Goal: Task Accomplishment & Management: Manage account settings

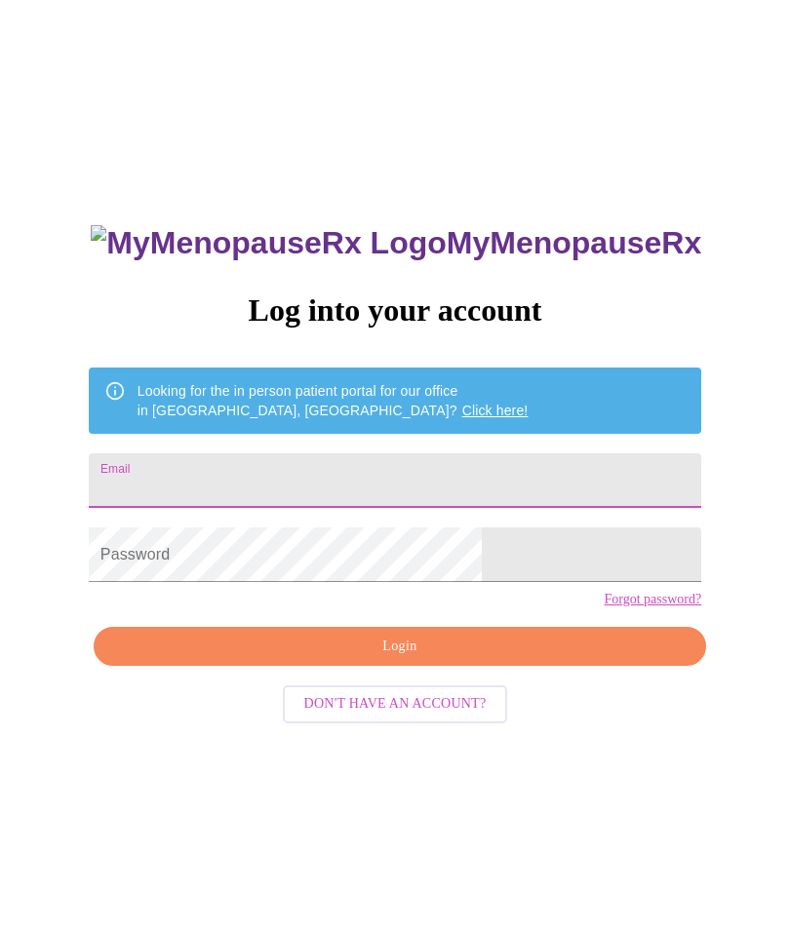
click at [308, 456] on input "Email" at bounding box center [395, 481] width 613 height 55
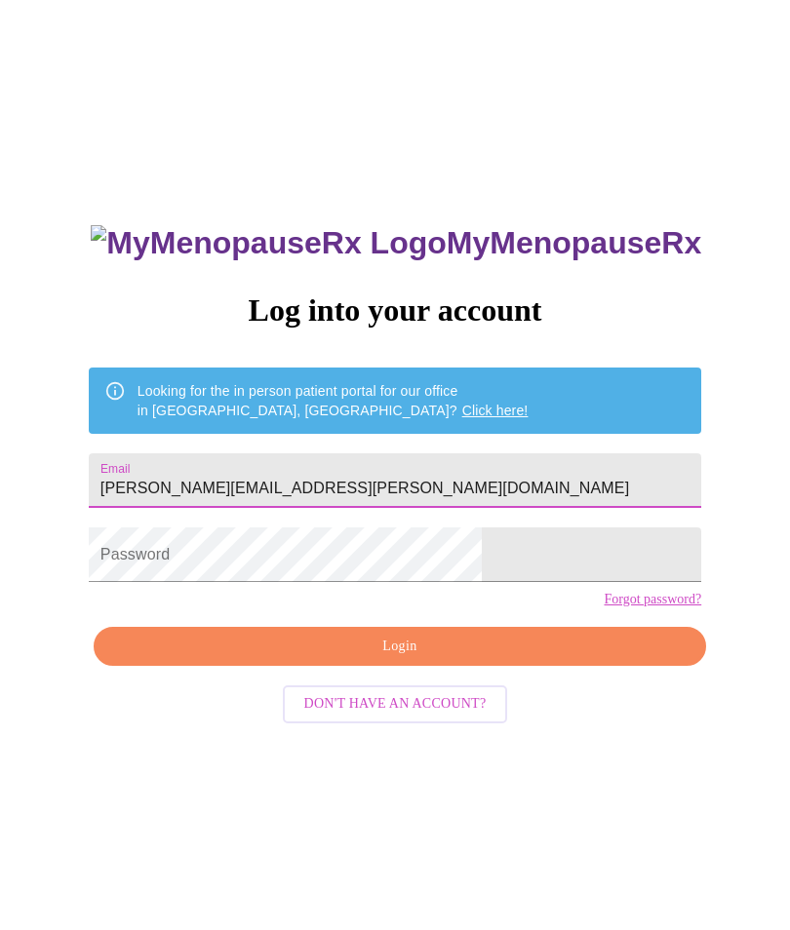
type input "Michelle.fann.53@gmail.com"
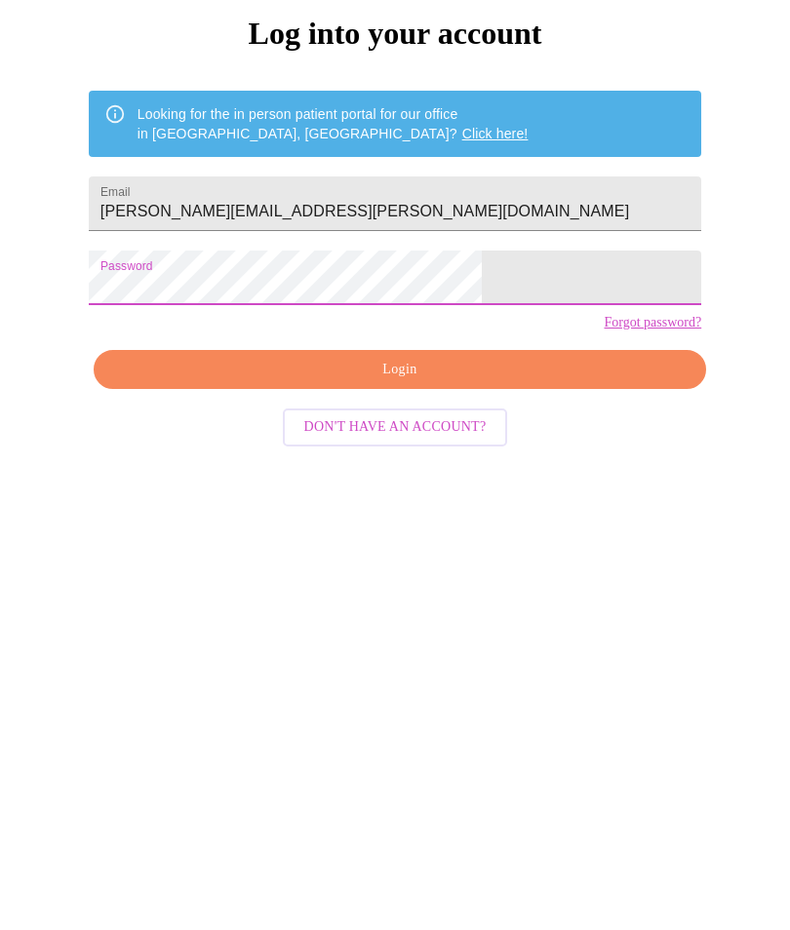
scroll to position [16, 0]
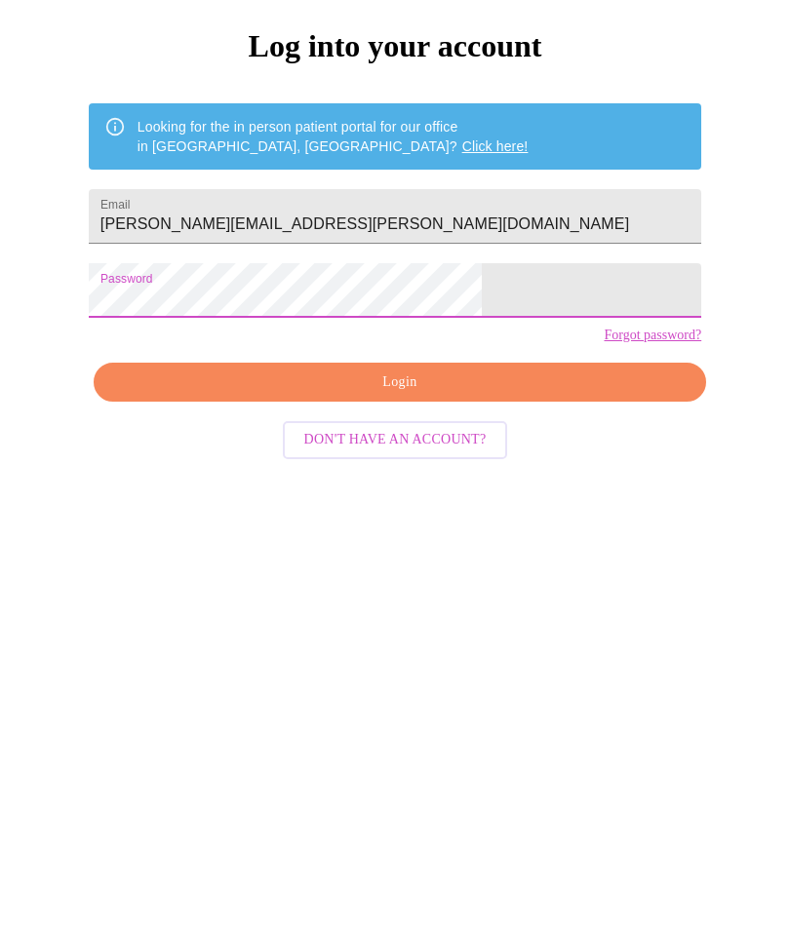
click at [426, 612] on button "Login" at bounding box center [400, 632] width 613 height 40
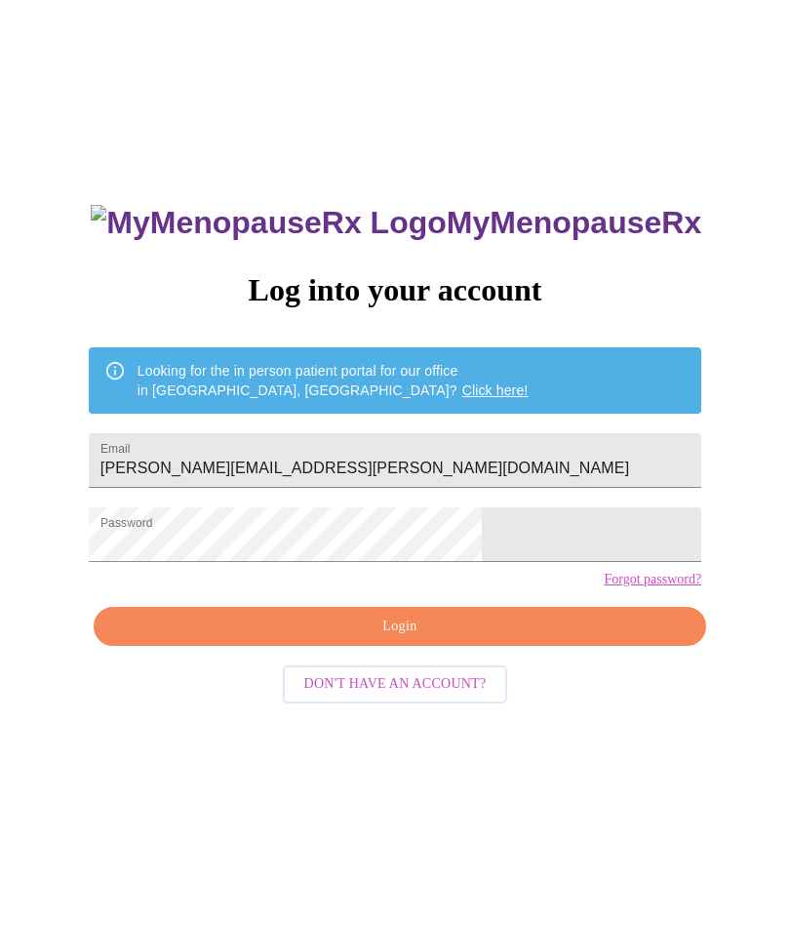
click at [449, 353] on div "Looking for the in person patient portal for our office in Wheaton, IL? Click h…" at bounding box center [333, 380] width 391 height 55
click at [462, 382] on link "Click here!" at bounding box center [495, 390] width 66 height 16
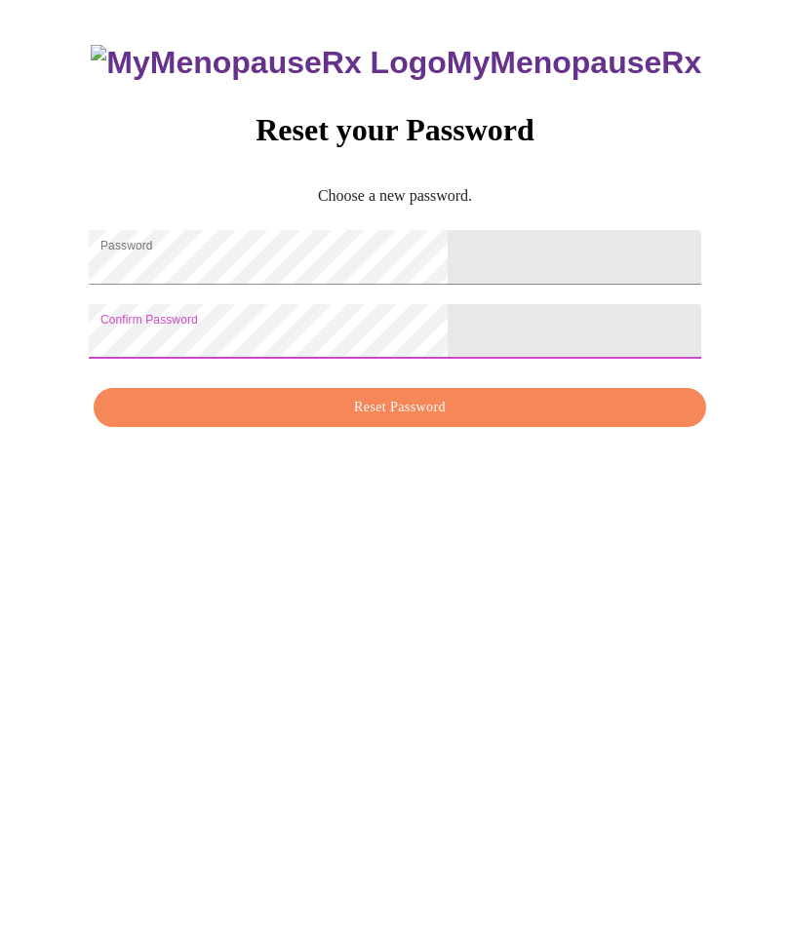
click at [519, 644] on span "Reset Password" at bounding box center [400, 656] width 568 height 24
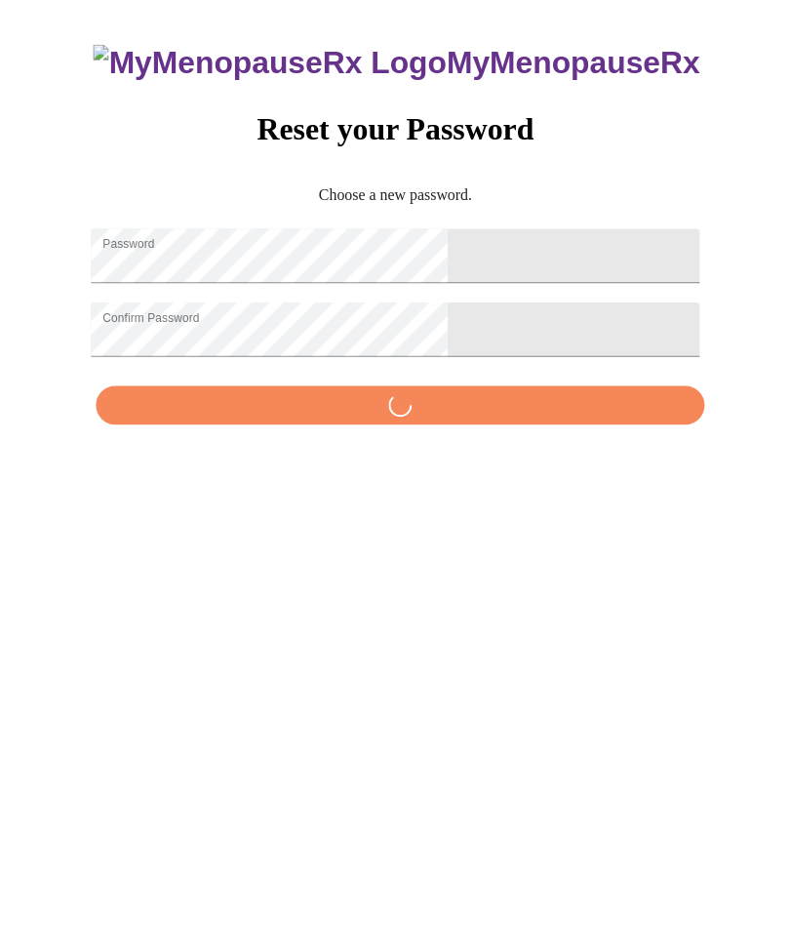
scroll to position [20, 0]
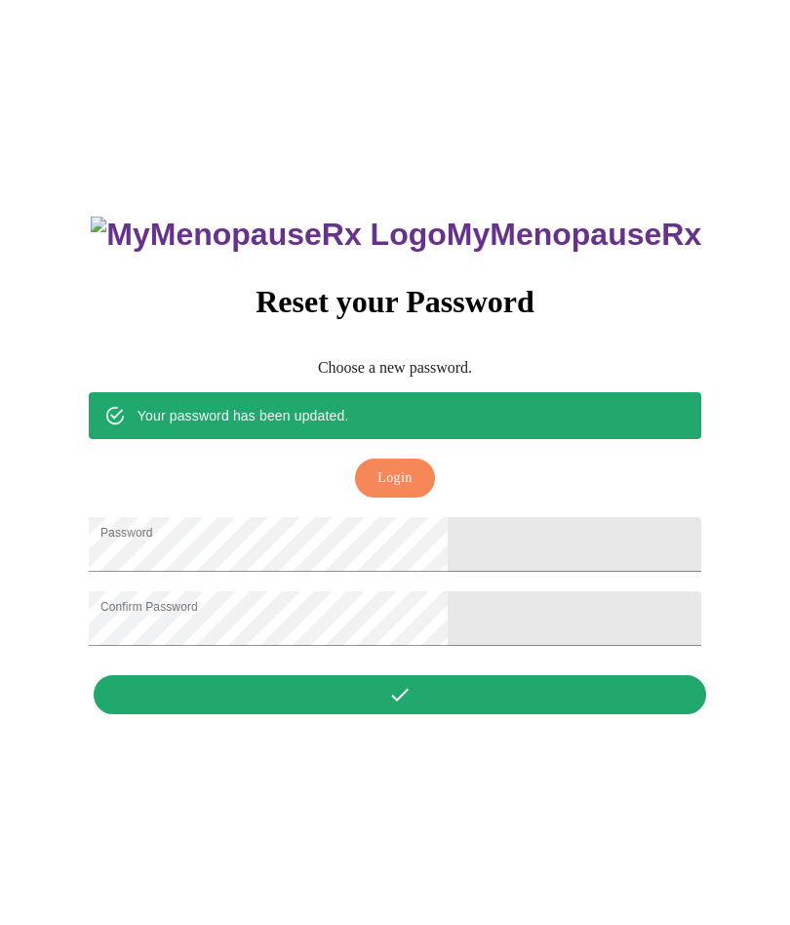
click at [403, 466] on span "Login" at bounding box center [394, 478] width 34 height 24
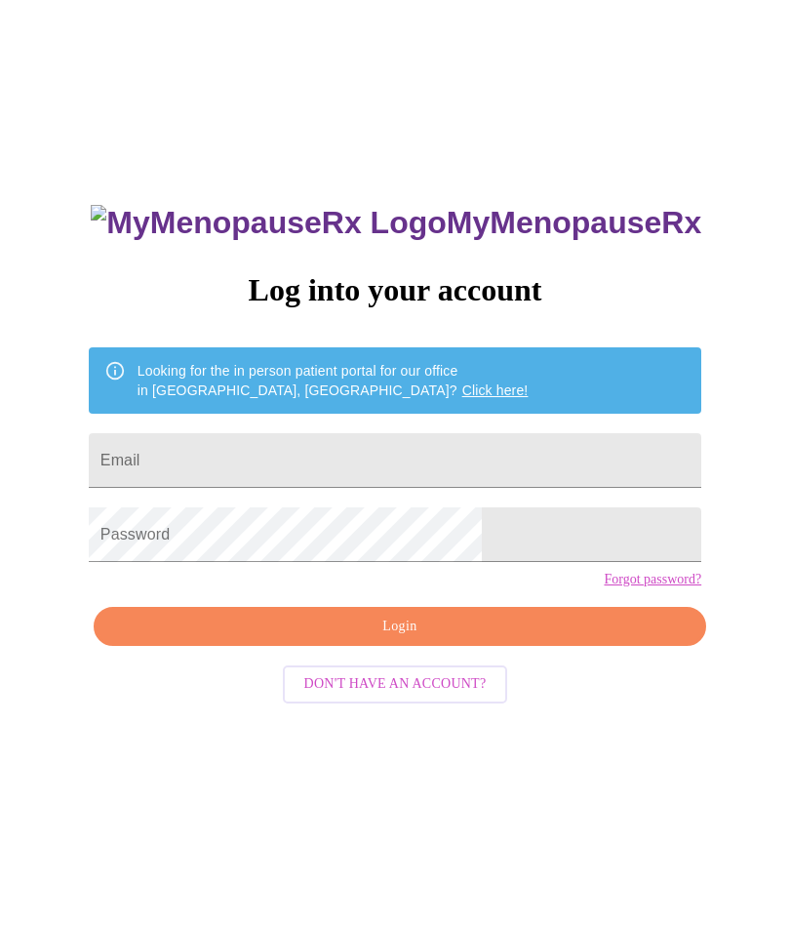
click at [375, 446] on input "Email" at bounding box center [395, 460] width 613 height 55
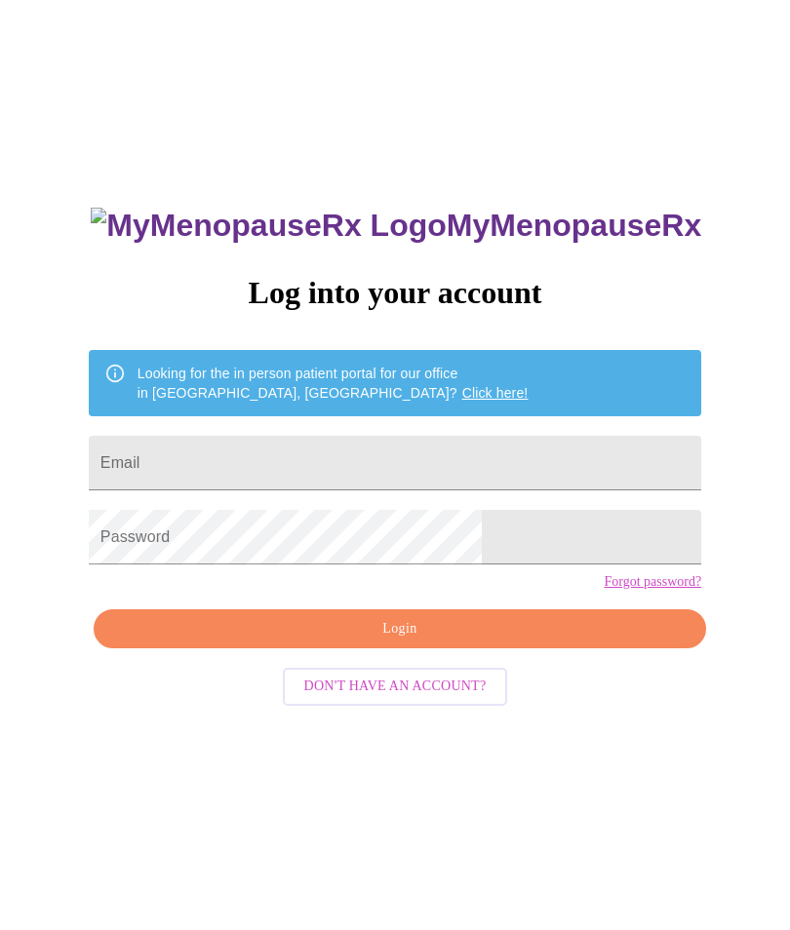
scroll to position [14, 0]
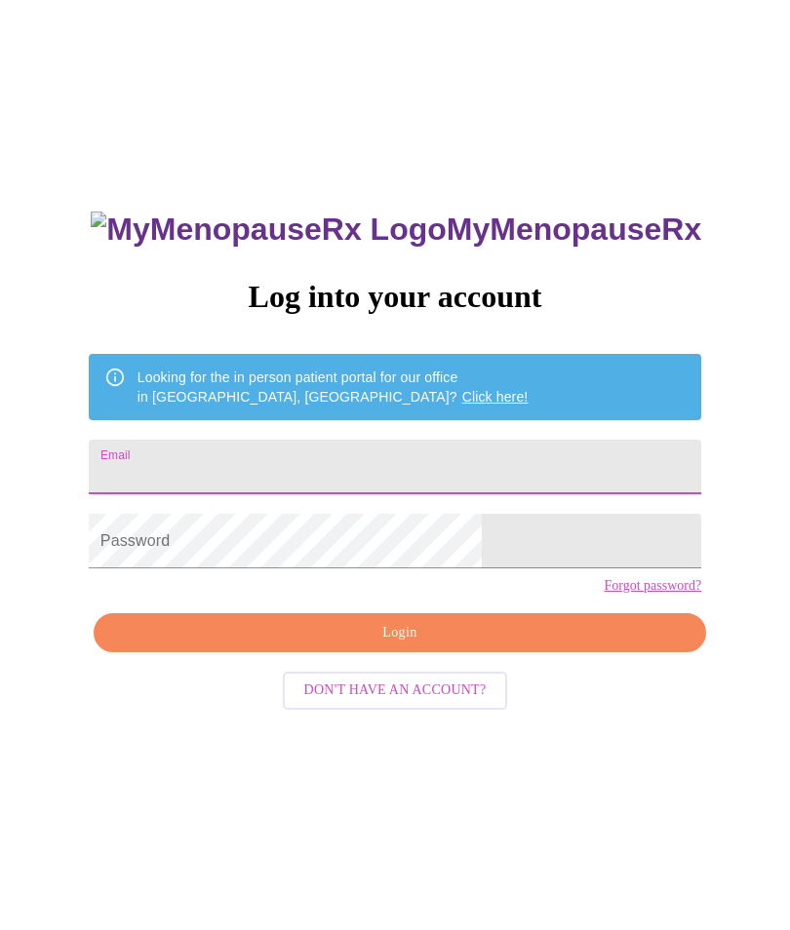
click at [311, 479] on input "Email" at bounding box center [395, 467] width 613 height 55
click at [740, 556] on div "MyMenopauseRx Log into your account Looking for the in person patient portal fo…" at bounding box center [395, 552] width 774 height 1117
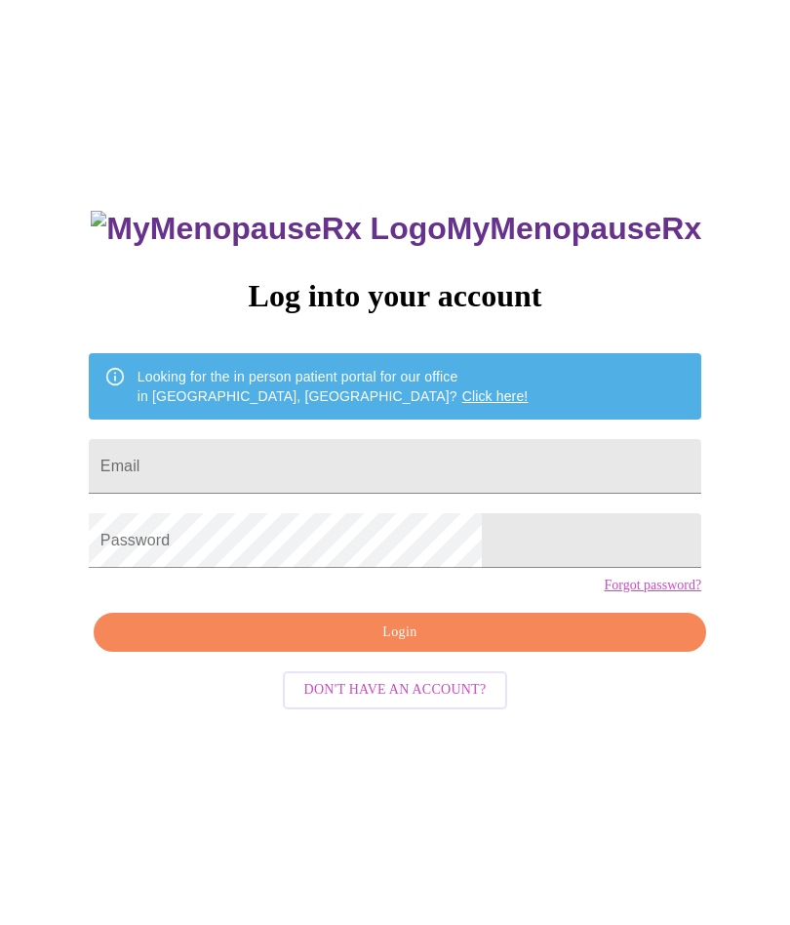
click at [328, 465] on input "Email" at bounding box center [395, 466] width 613 height 55
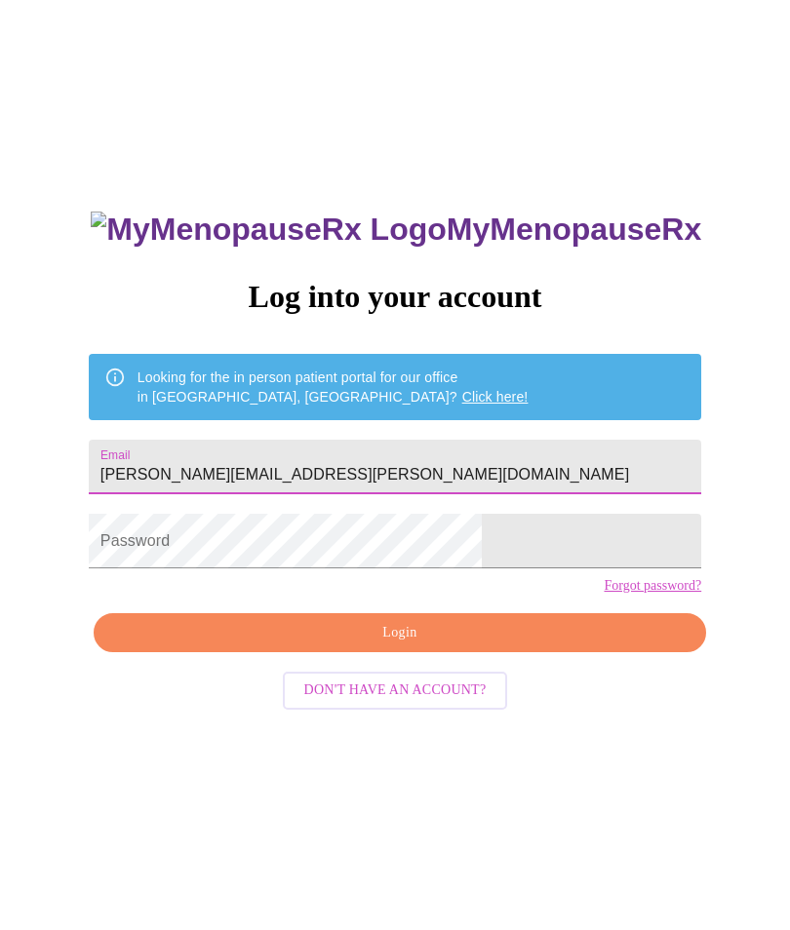
type input "Michelle.fann.53@gmail.com"
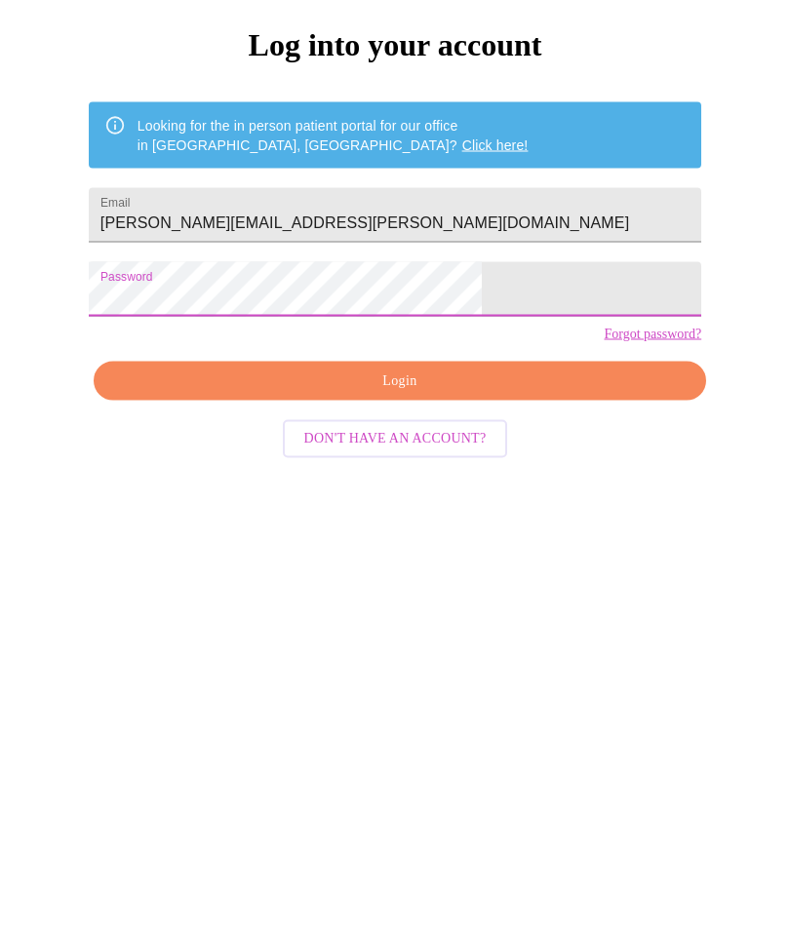
click at [403, 619] on span "Login" at bounding box center [400, 631] width 568 height 24
